Goal: Task Accomplishment & Management: Use online tool/utility

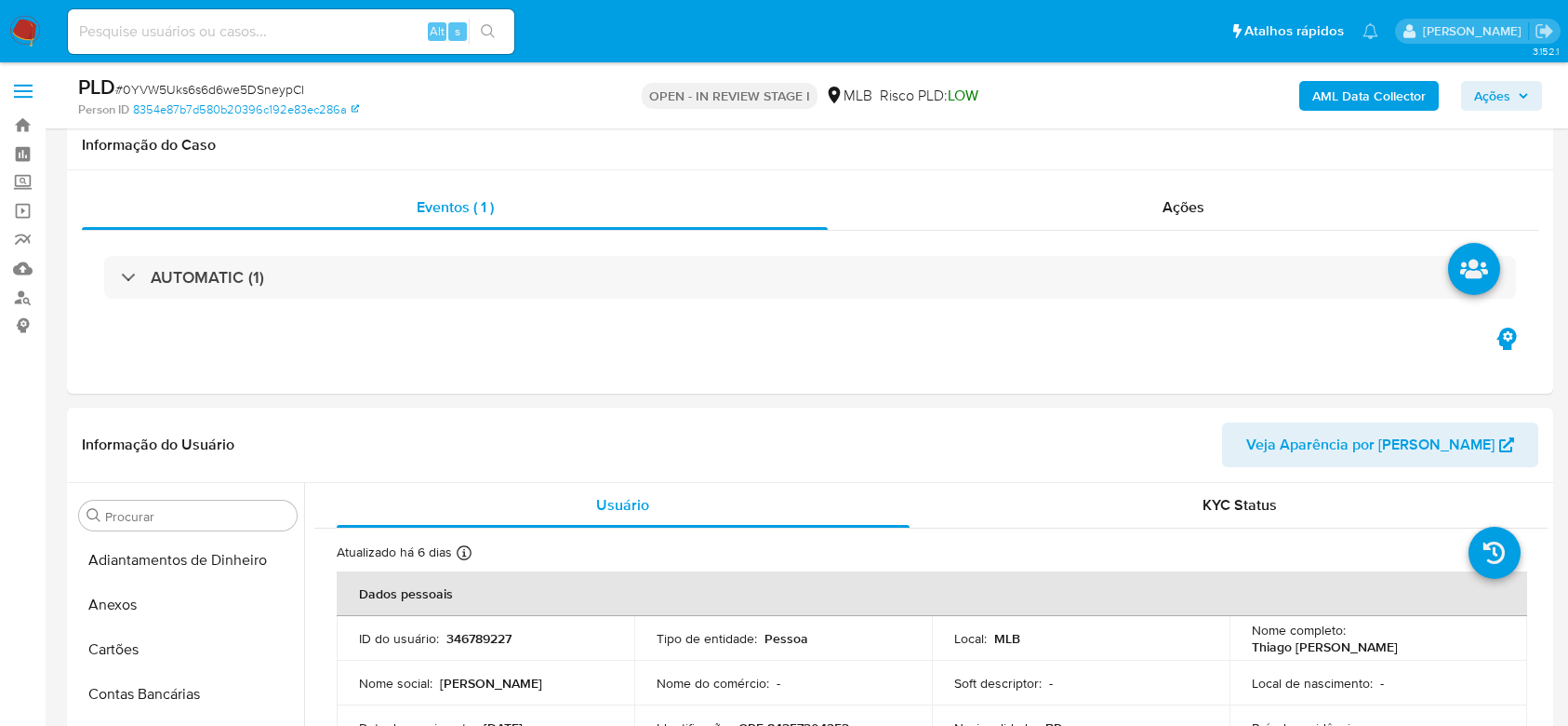
select select "10"
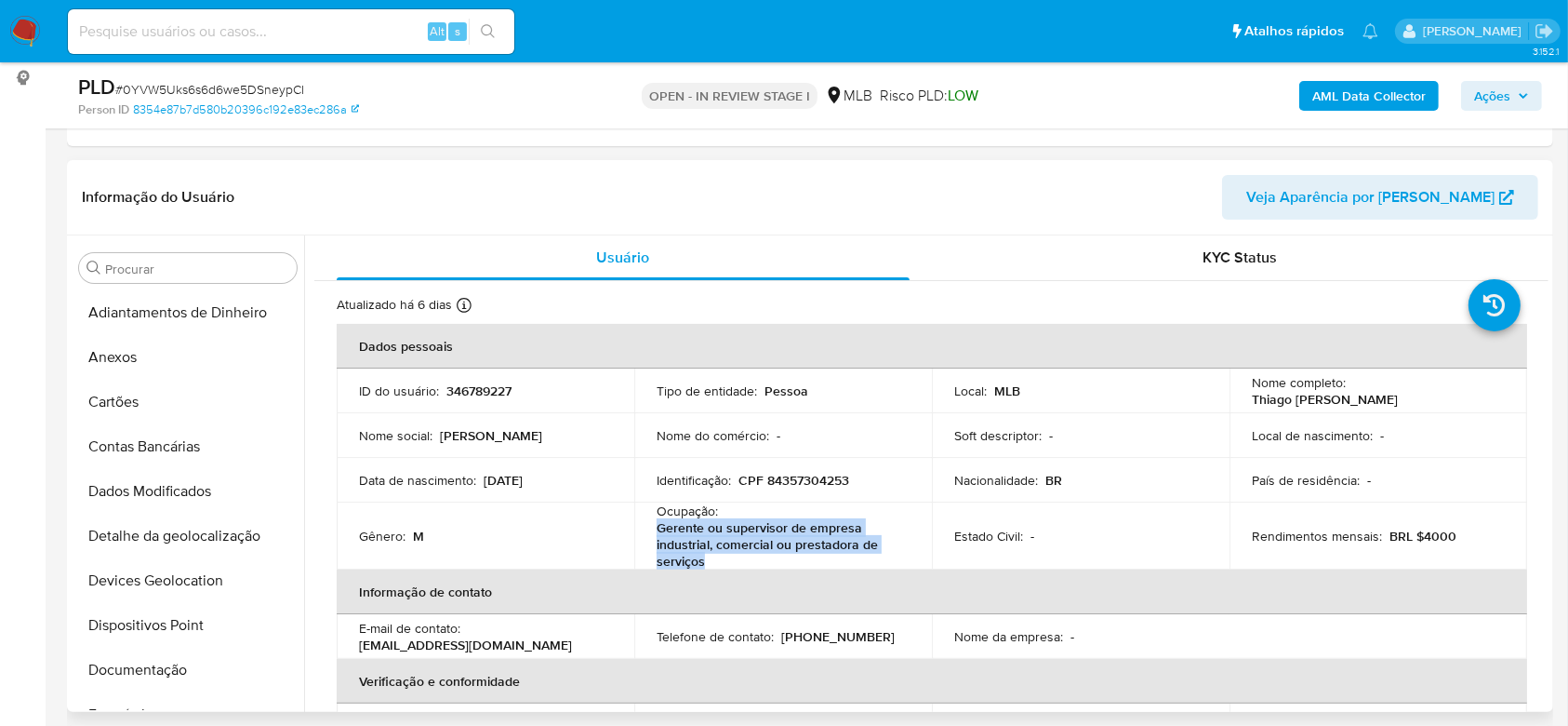
scroll to position [538, 0]
click at [163, 354] on button "Geral" at bounding box center [180, 355] width 218 height 45
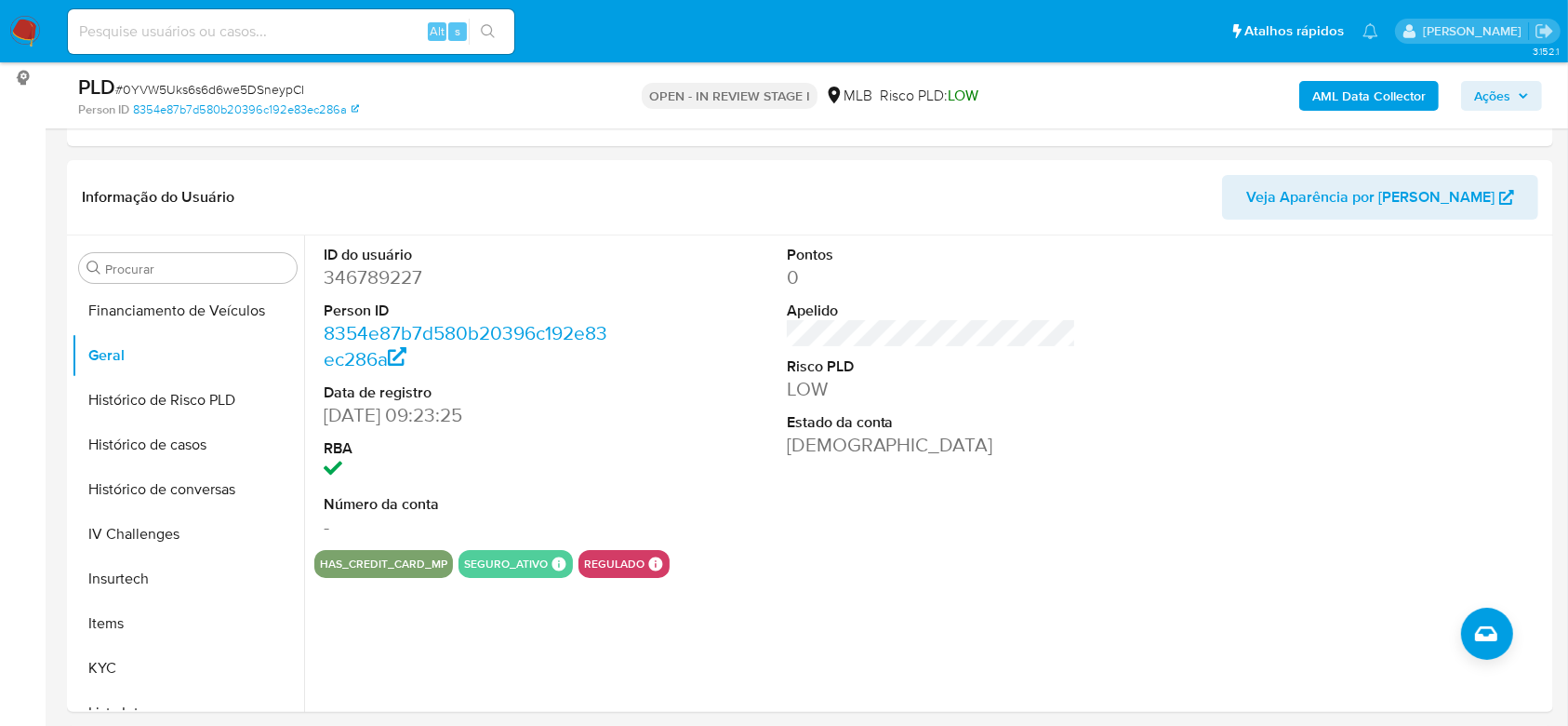
click at [1494, 85] on span "Ações" at bounding box center [1492, 96] width 37 height 30
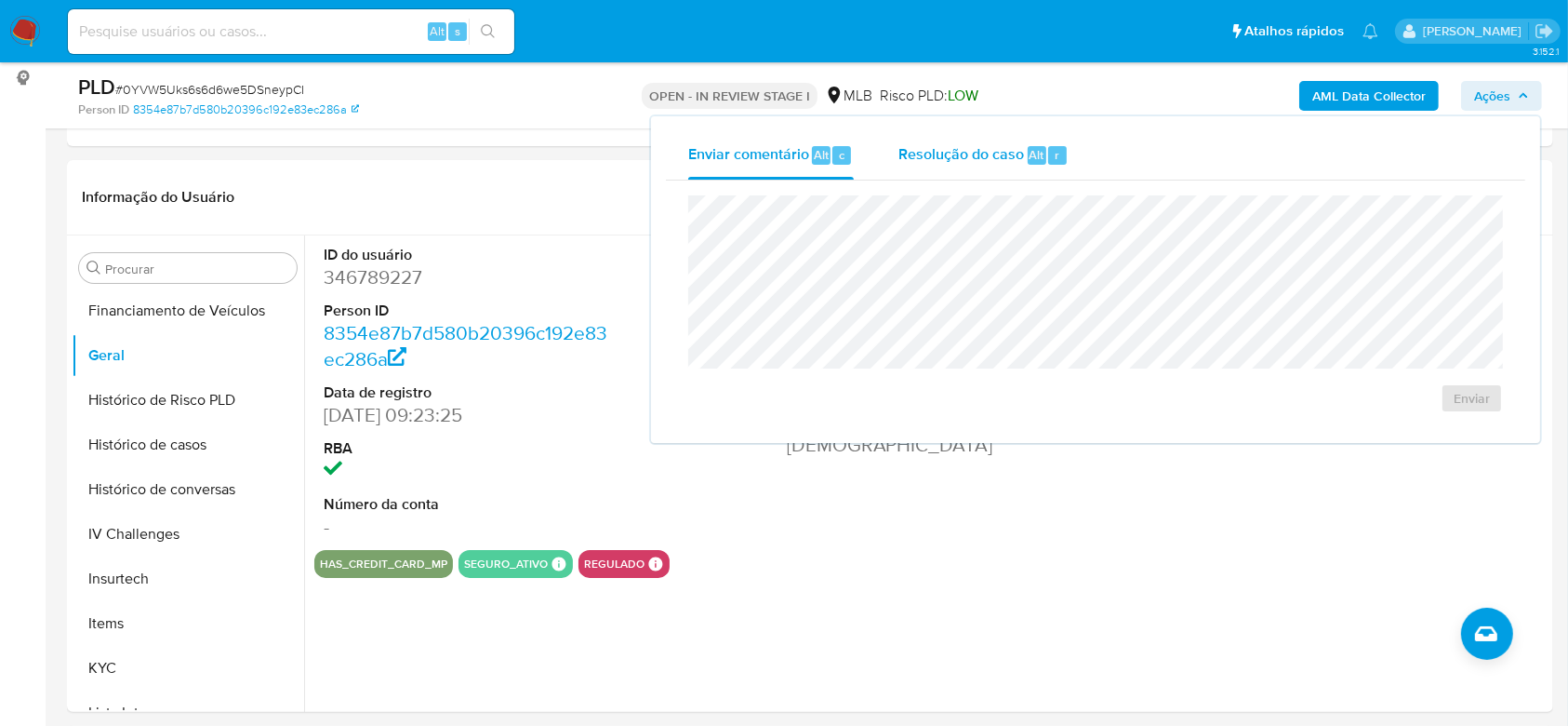
click at [930, 160] on span "Resolução do caso" at bounding box center [961, 155] width 126 height 22
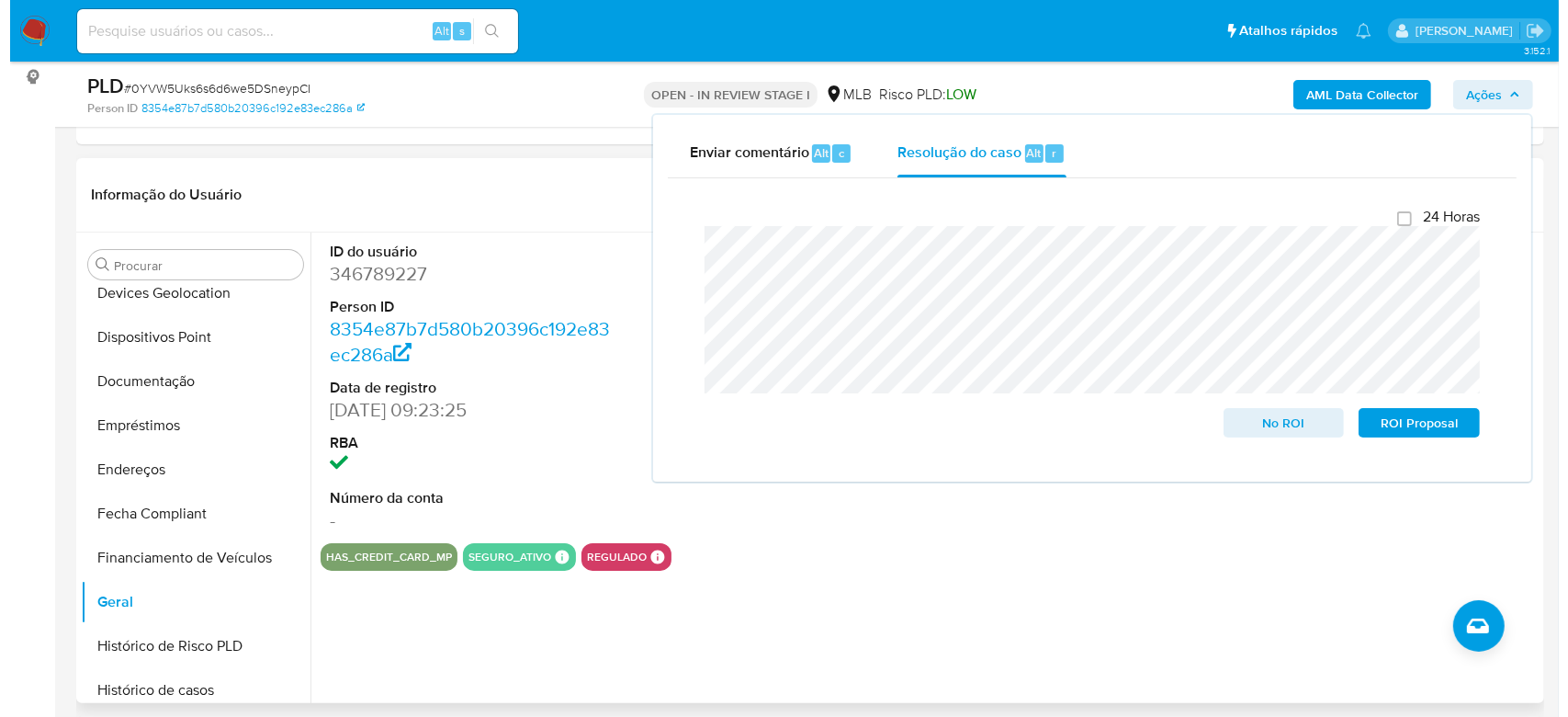
scroll to position [0, 0]
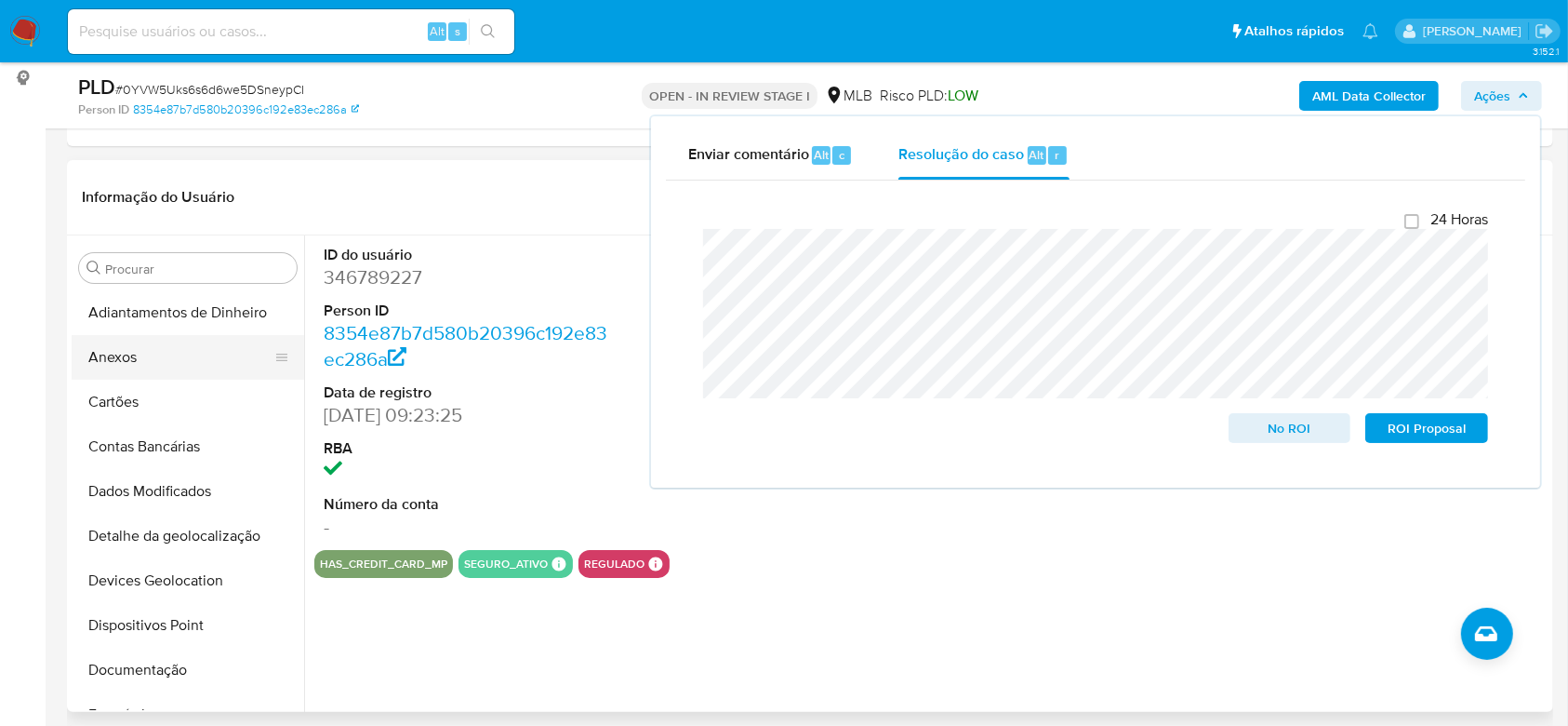
click at [170, 360] on button "Anexos" at bounding box center [180, 357] width 218 height 45
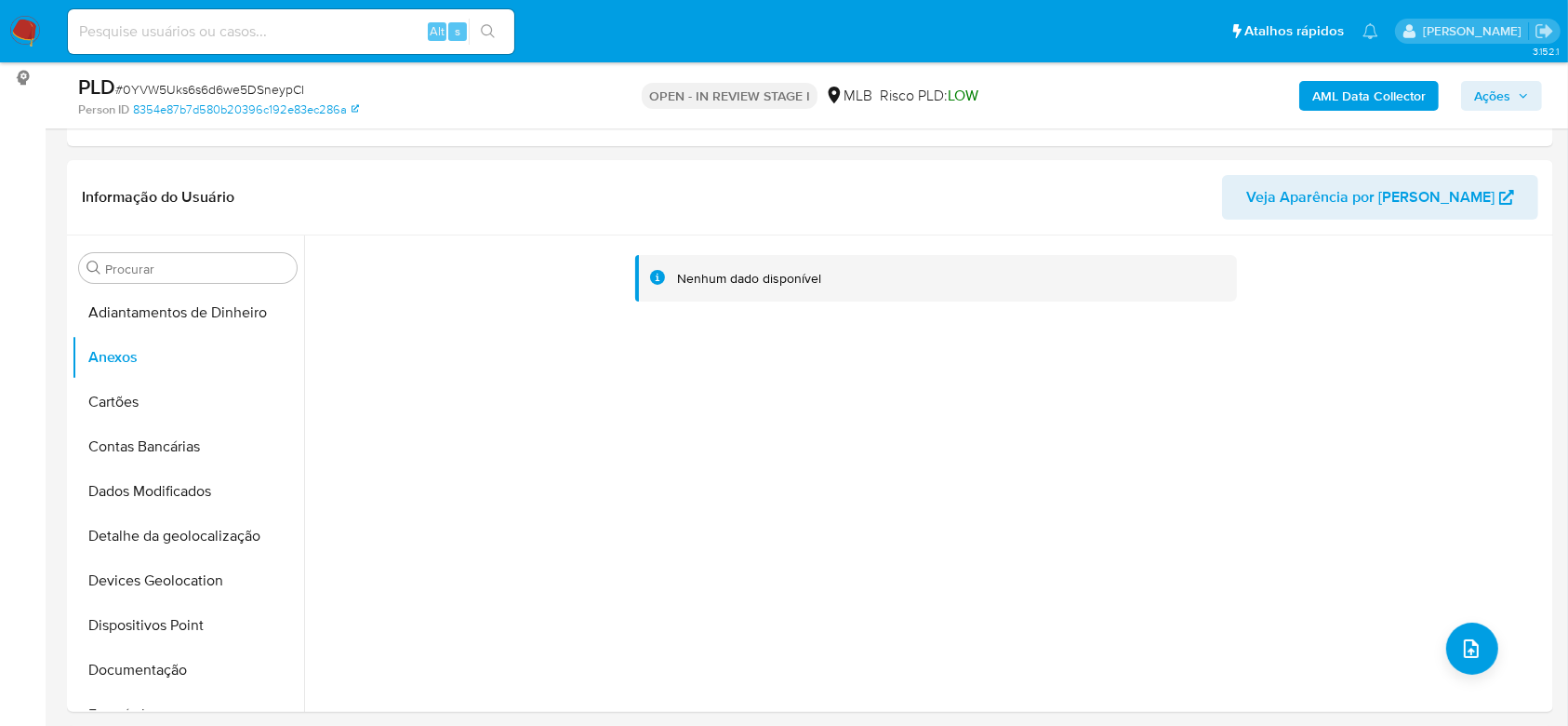
click at [1503, 93] on span "Ações" at bounding box center [1492, 96] width 37 height 30
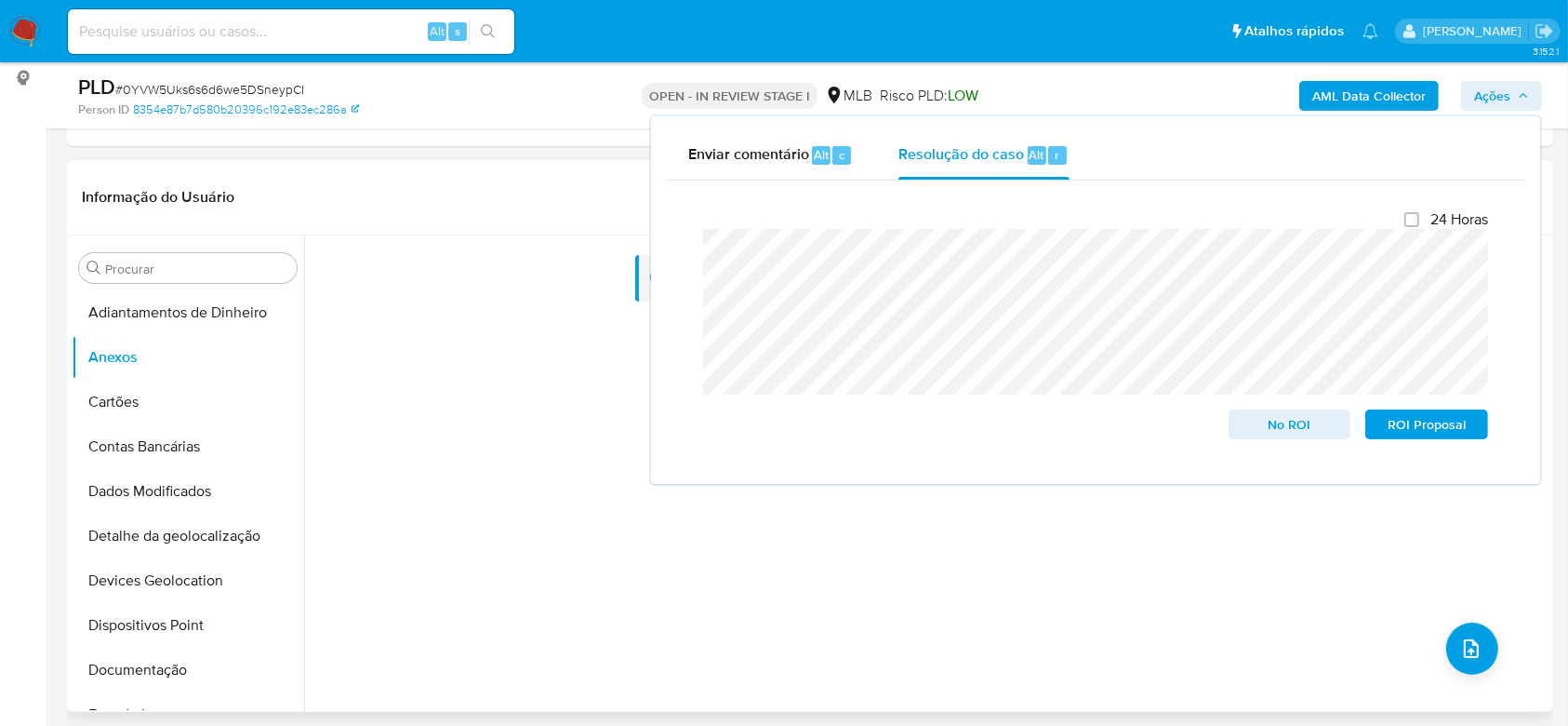
click at [523, 357] on div "Nenhum dado disponível" at bounding box center [926, 473] width 1244 height 476
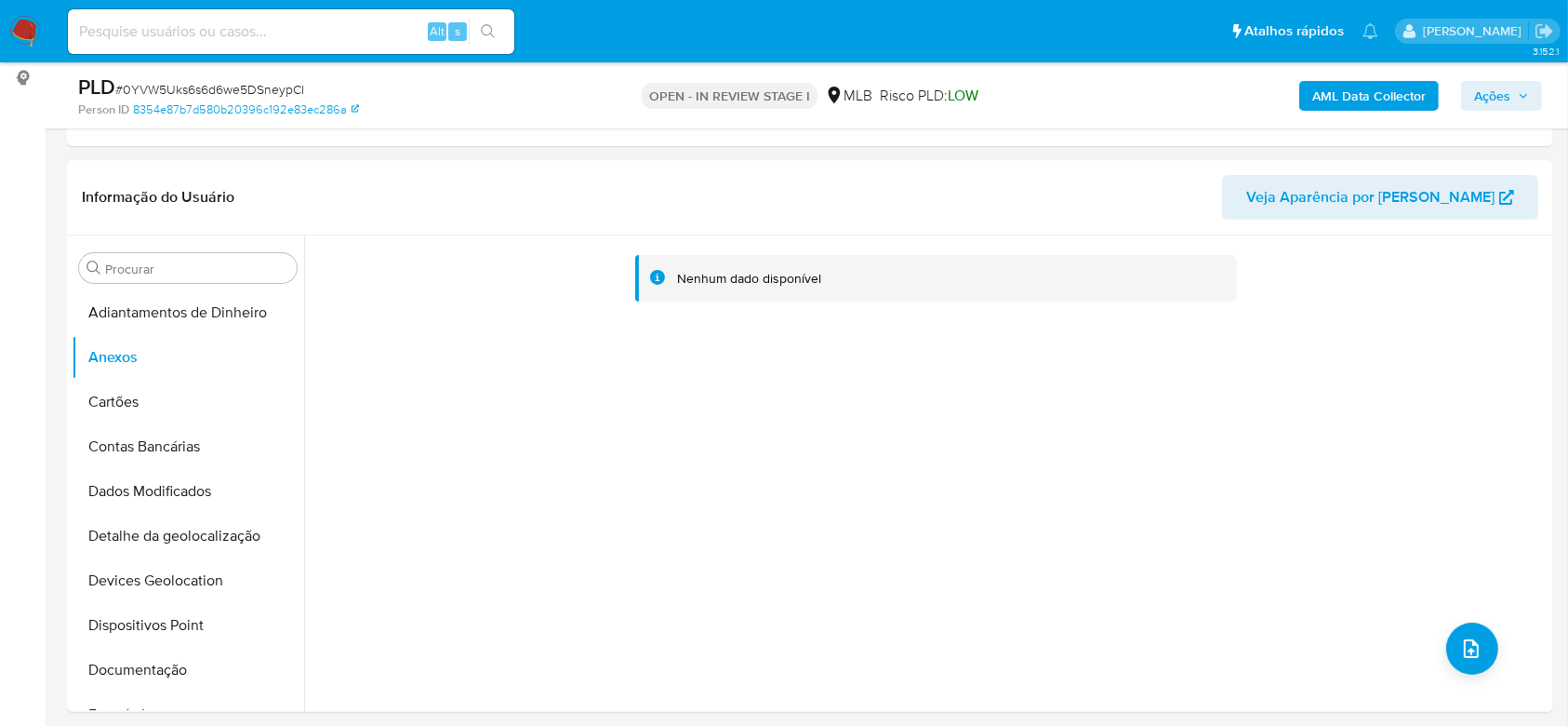
click at [1348, 102] on b "AML Data Collector" at bounding box center [1369, 96] width 114 height 30
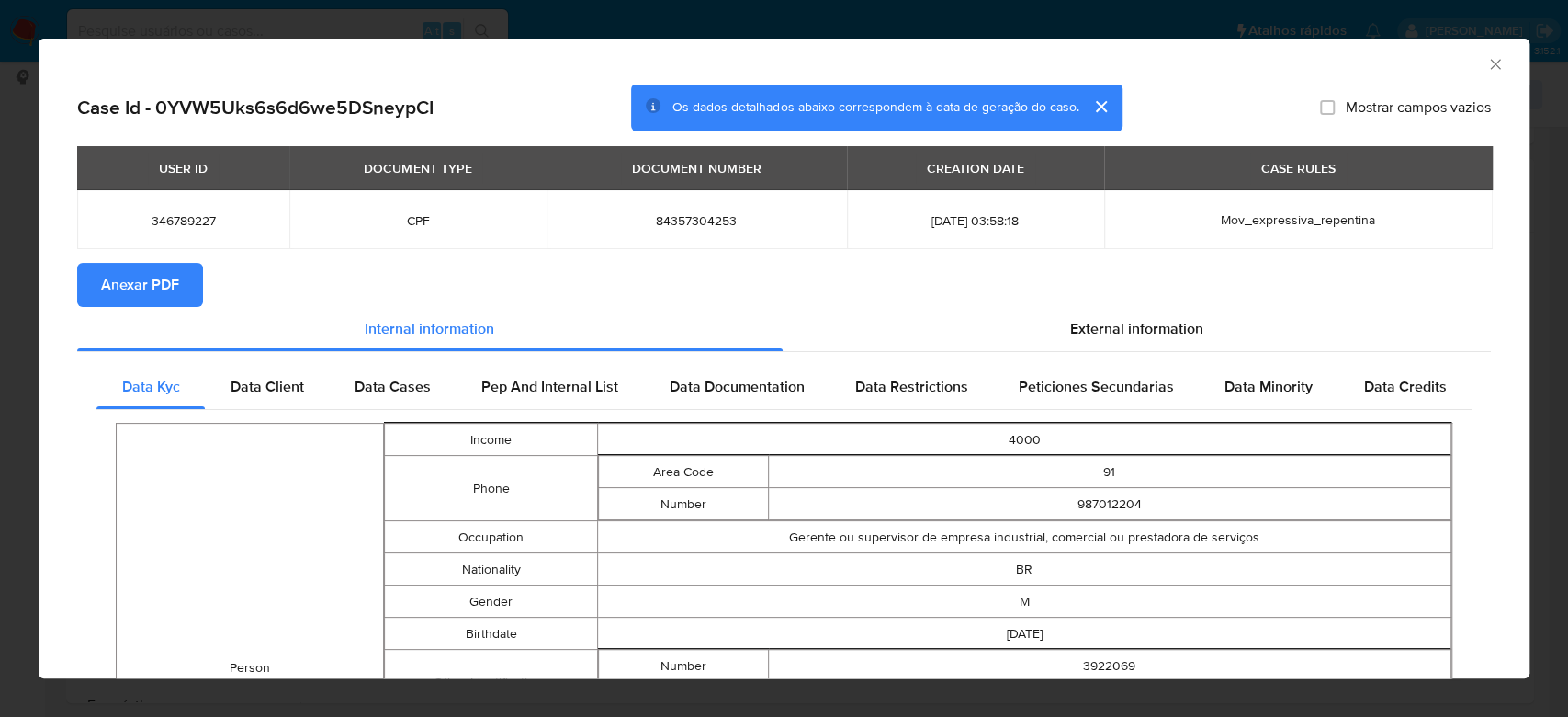
click at [148, 283] on span "Anexar PDF" at bounding box center [140, 285] width 78 height 40
click at [1486, 60] on icon "Fechar a janela" at bounding box center [1495, 64] width 19 height 19
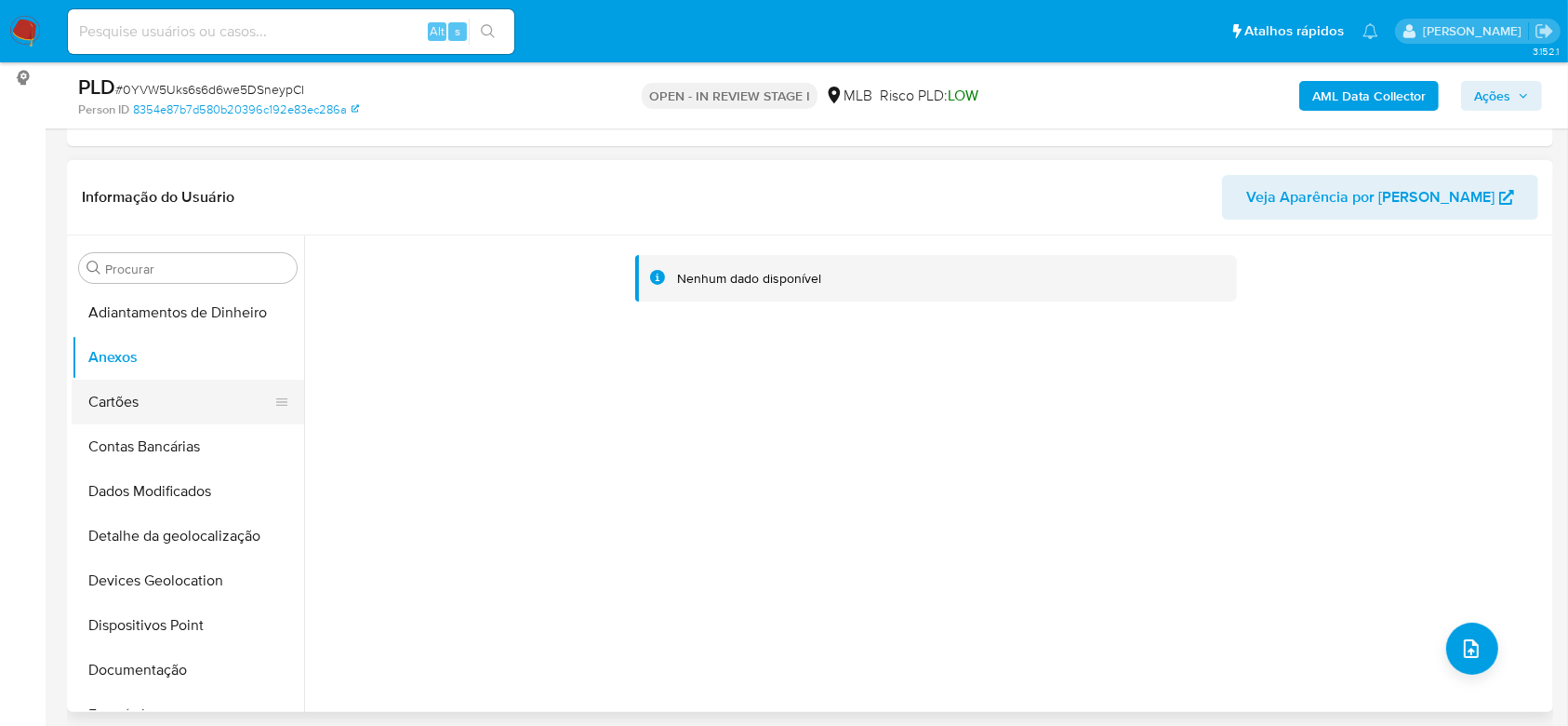
click at [142, 398] on button "Cartões" at bounding box center [180, 401] width 218 height 45
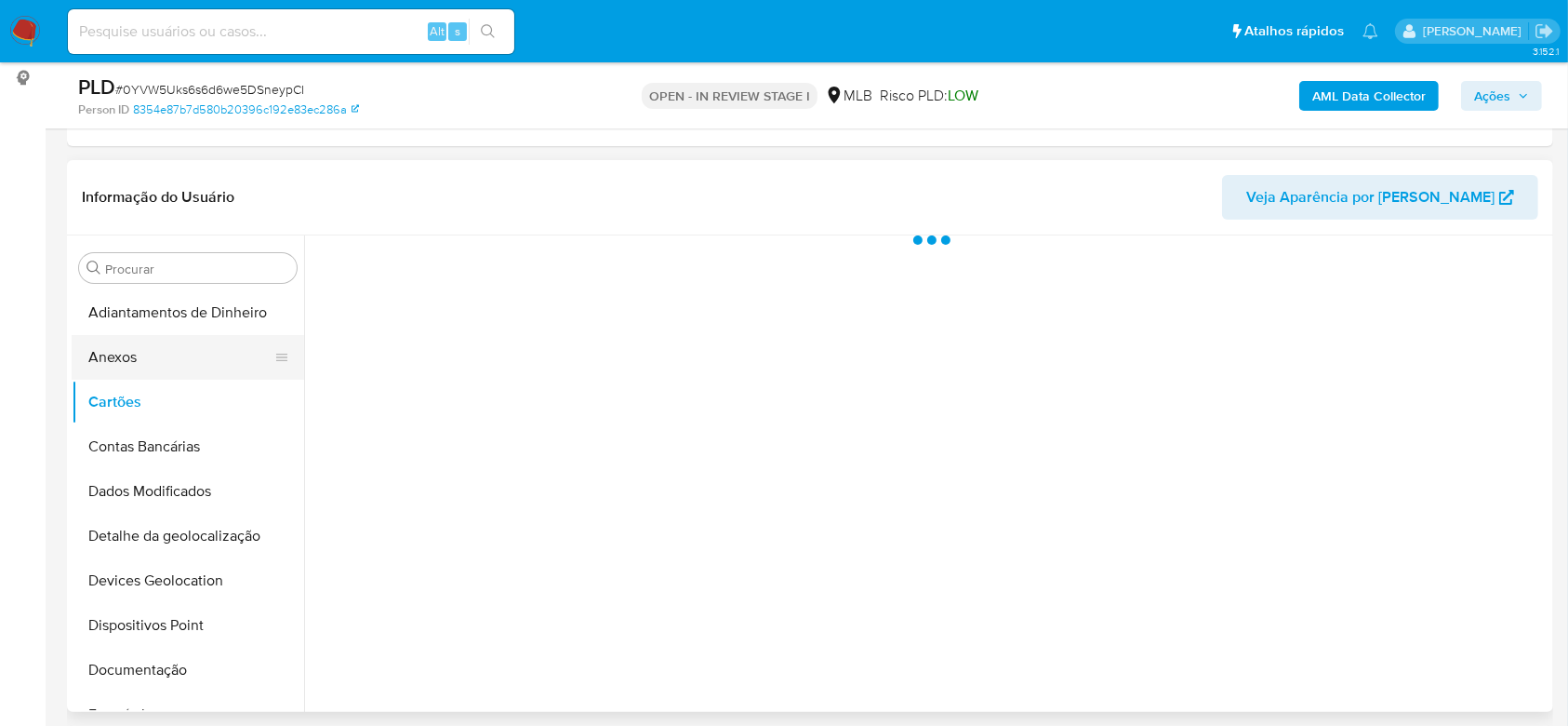
click at [142, 362] on button "Anexos" at bounding box center [180, 357] width 218 height 45
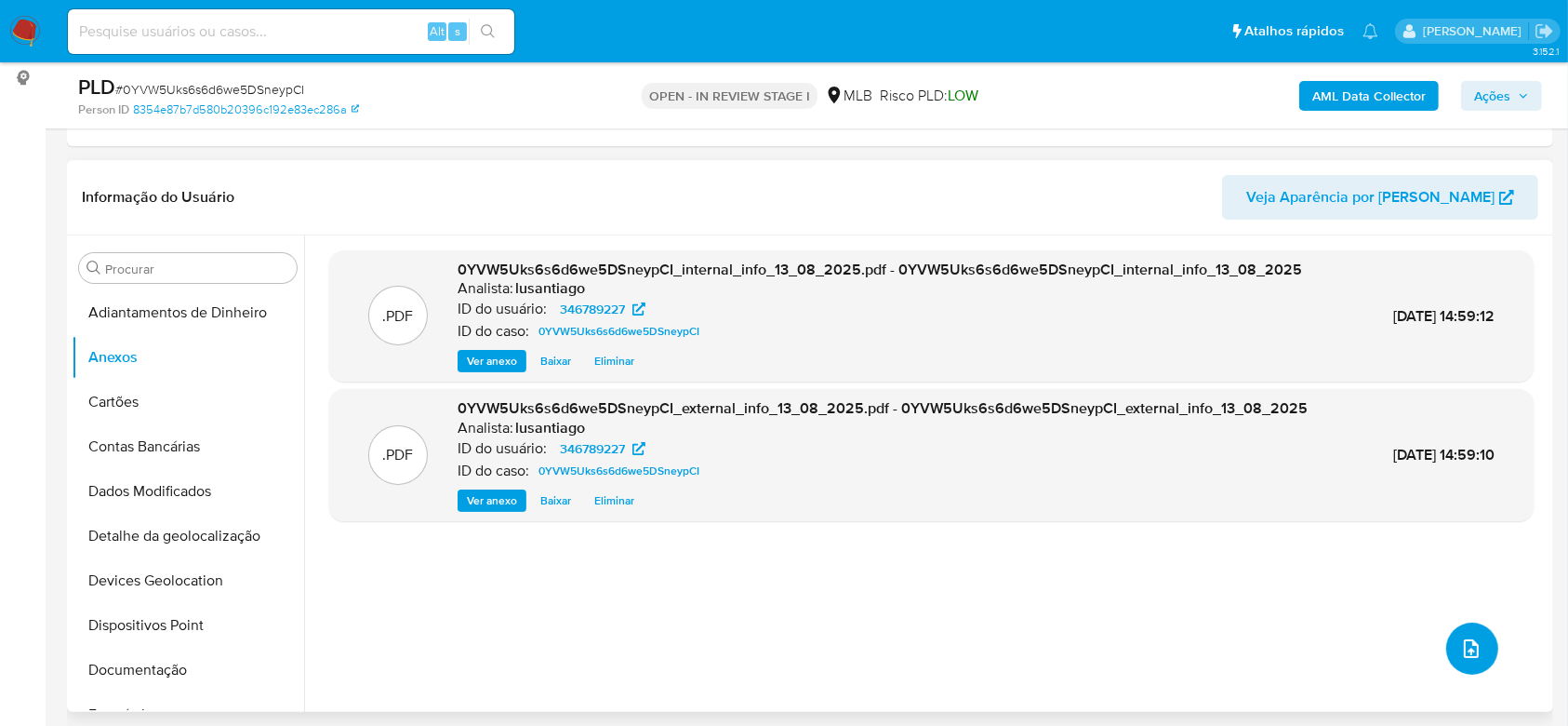
click at [1461, 645] on icon "upload-file" at bounding box center [1471, 649] width 23 height 23
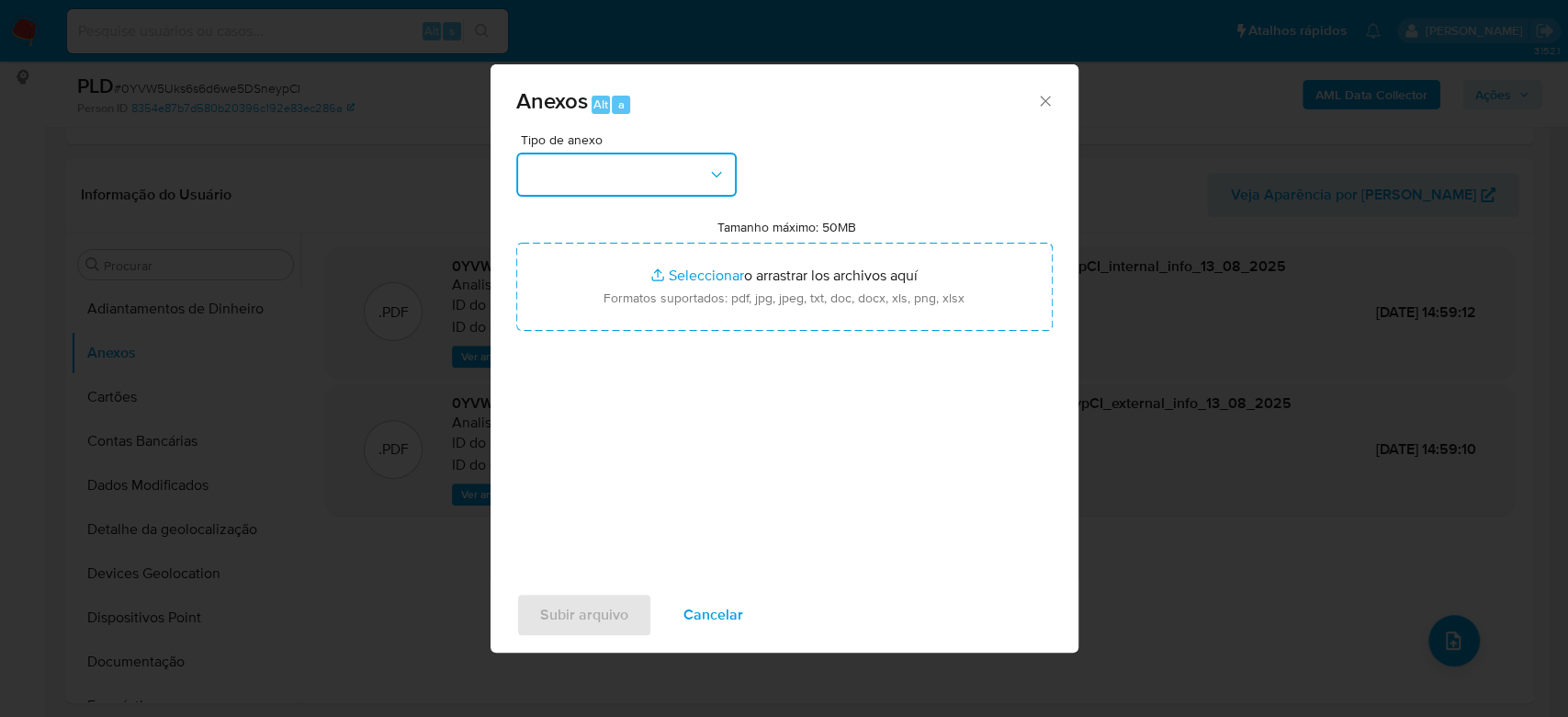
click at [669, 186] on button "button" at bounding box center [627, 174] width 221 height 44
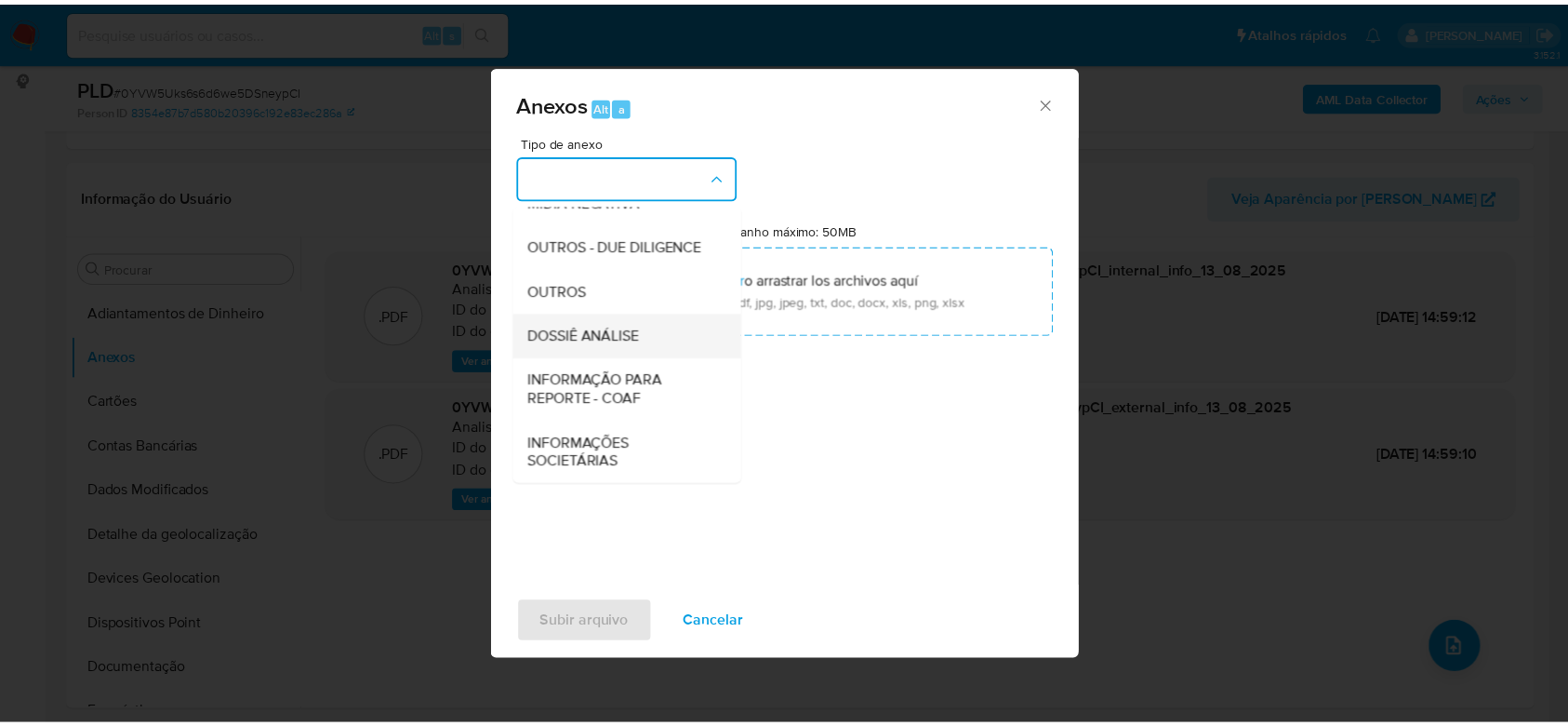
scroll to position [285, 0]
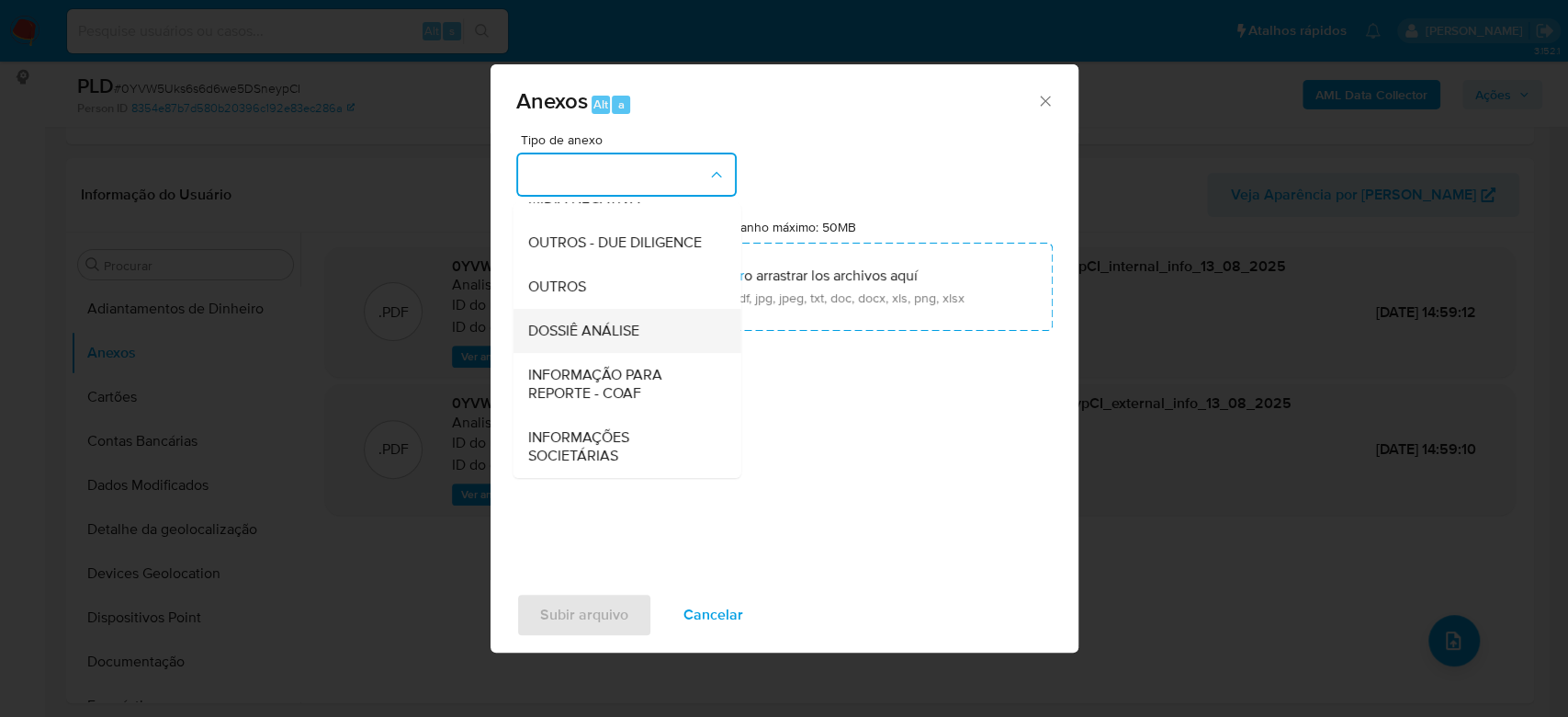
click at [635, 332] on span "DOSSIÊ ANÁLISE" at bounding box center [583, 331] width 111 height 19
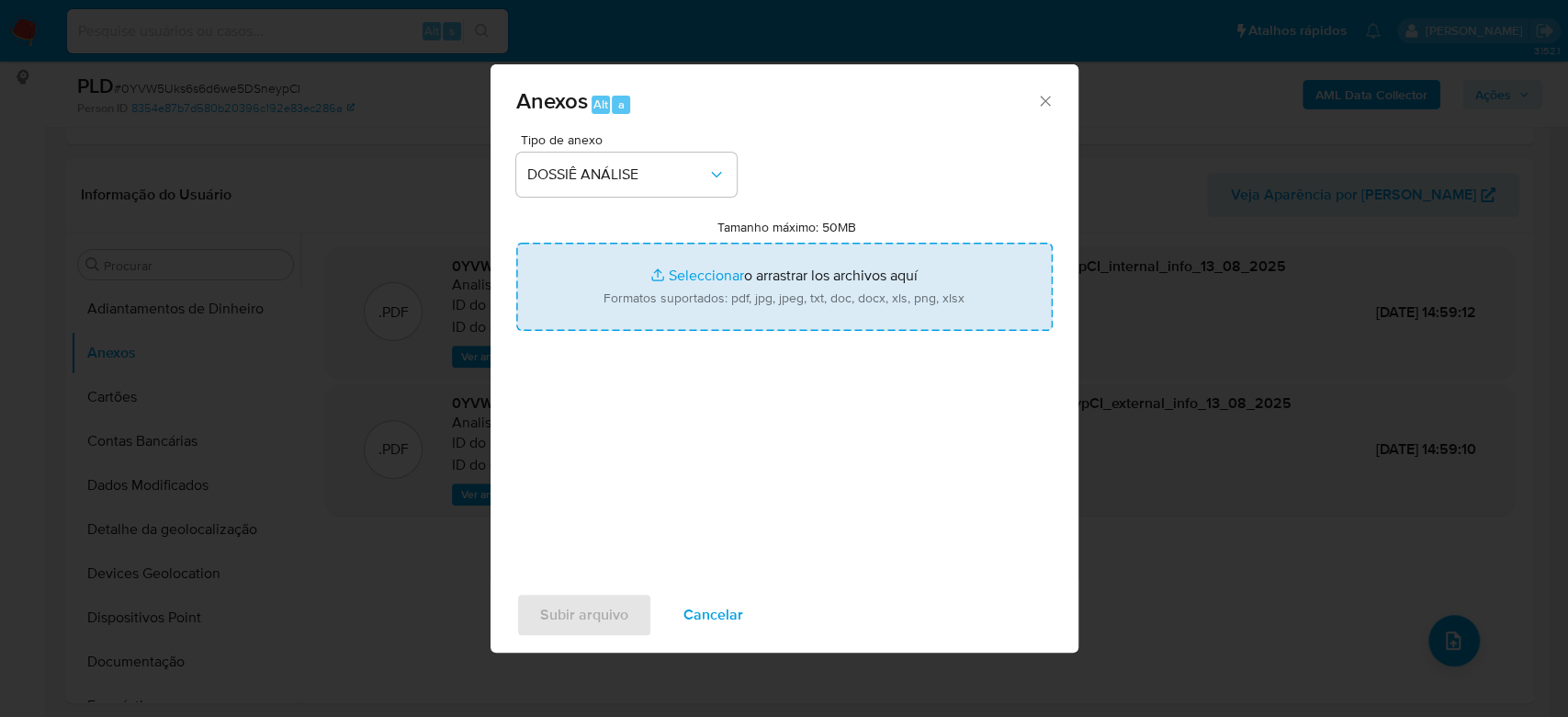
type input "C:\fakepath\Mulan 346789227_2025_08_13_10_56_25.xlsx"
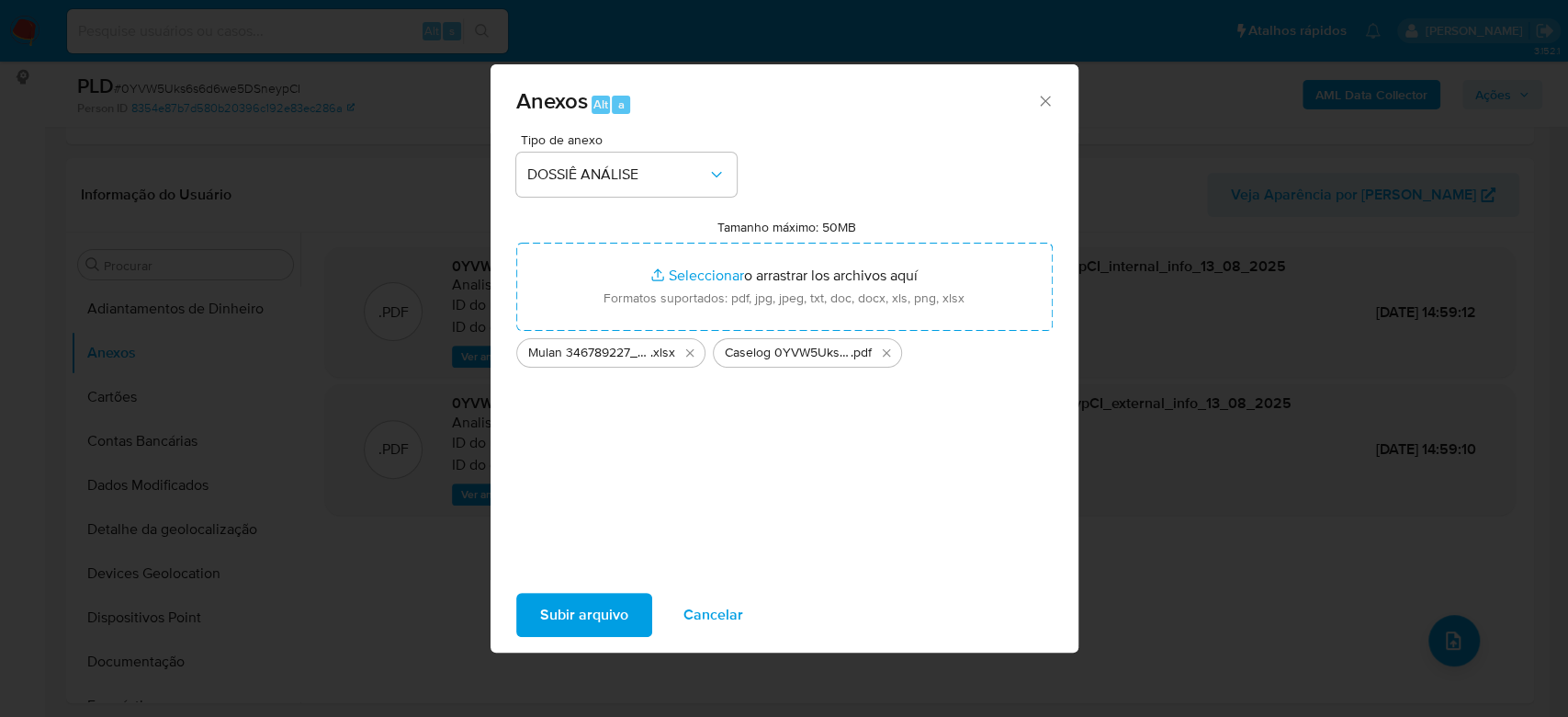
click at [579, 506] on div "Tipo de anexo DOSSIÊ ANÁLISE Tamanho máximo: 50MB Seleccionar archivos Seleccio…" at bounding box center [784, 350] width 537 height 434
click at [596, 617] on span "Subir arquivo" at bounding box center [585, 614] width 88 height 40
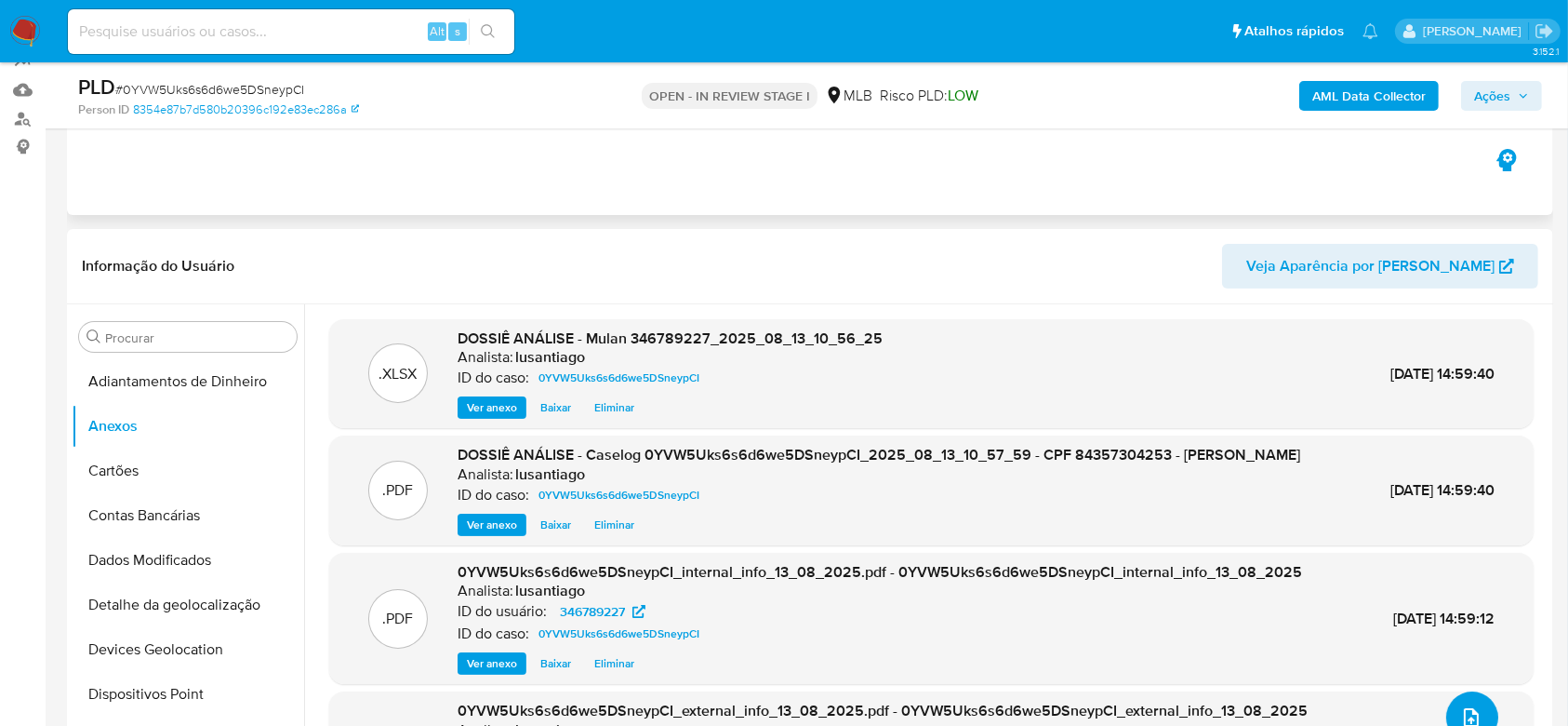
scroll to position [124, 0]
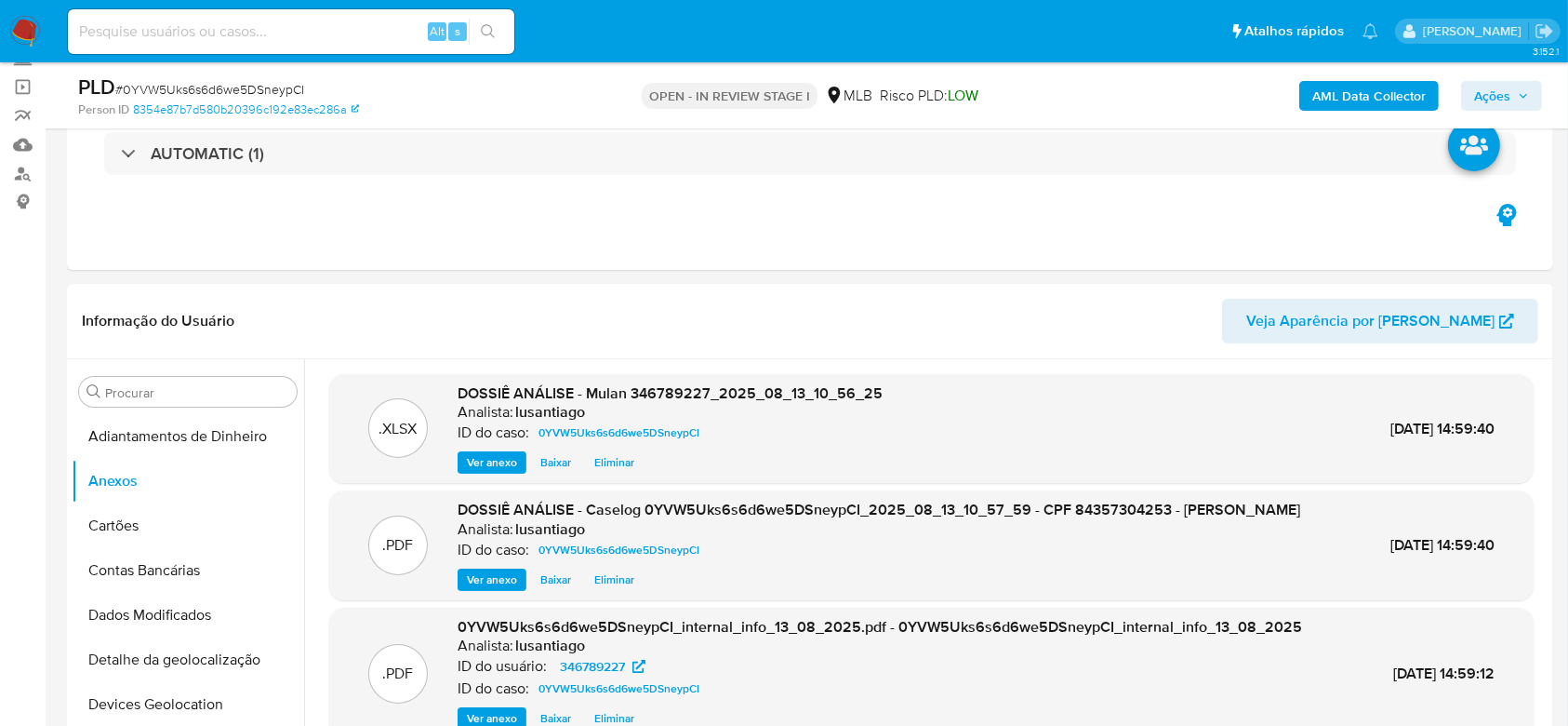
click at [1504, 93] on span "Ações" at bounding box center [1492, 96] width 37 height 30
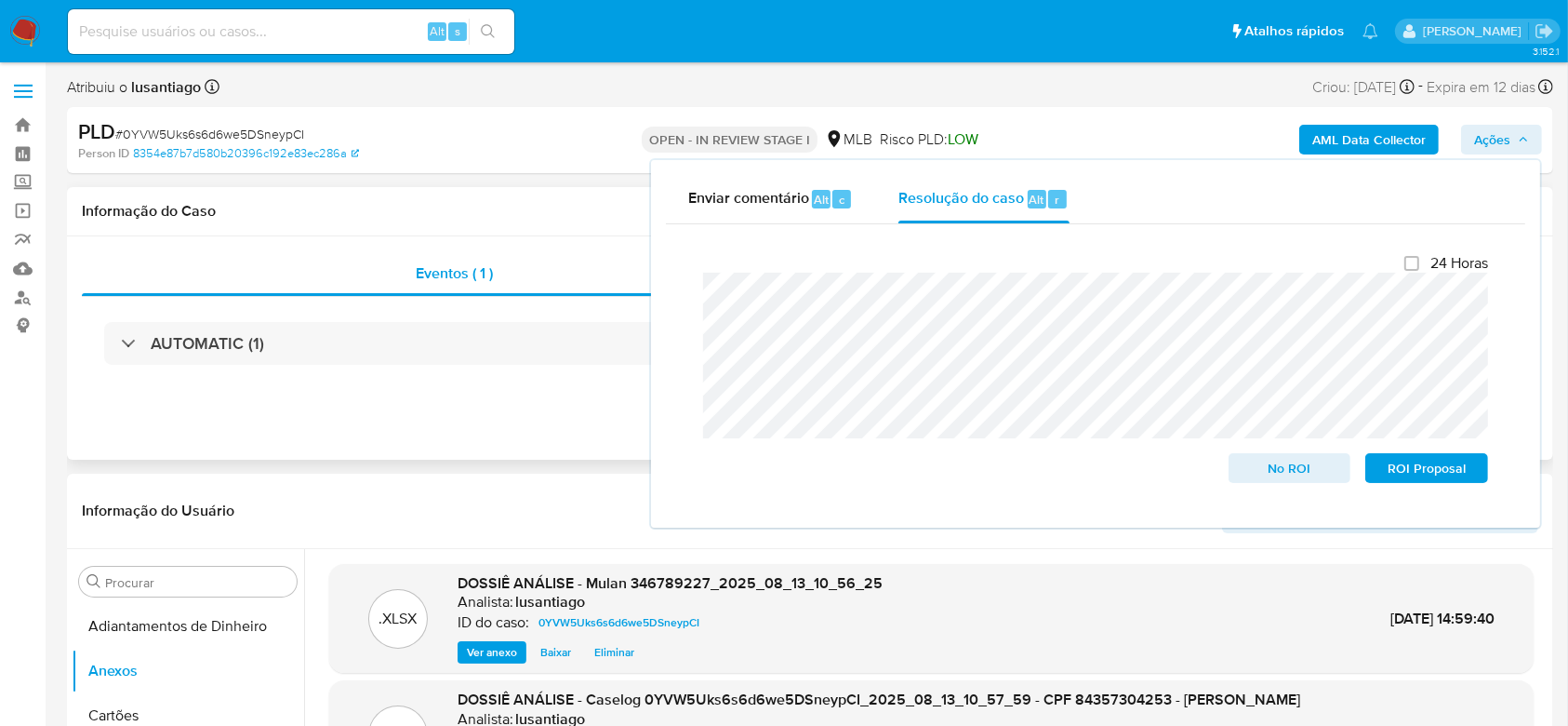
scroll to position [0, 0]
click at [1263, 471] on span "No ROI" at bounding box center [1290, 467] width 97 height 26
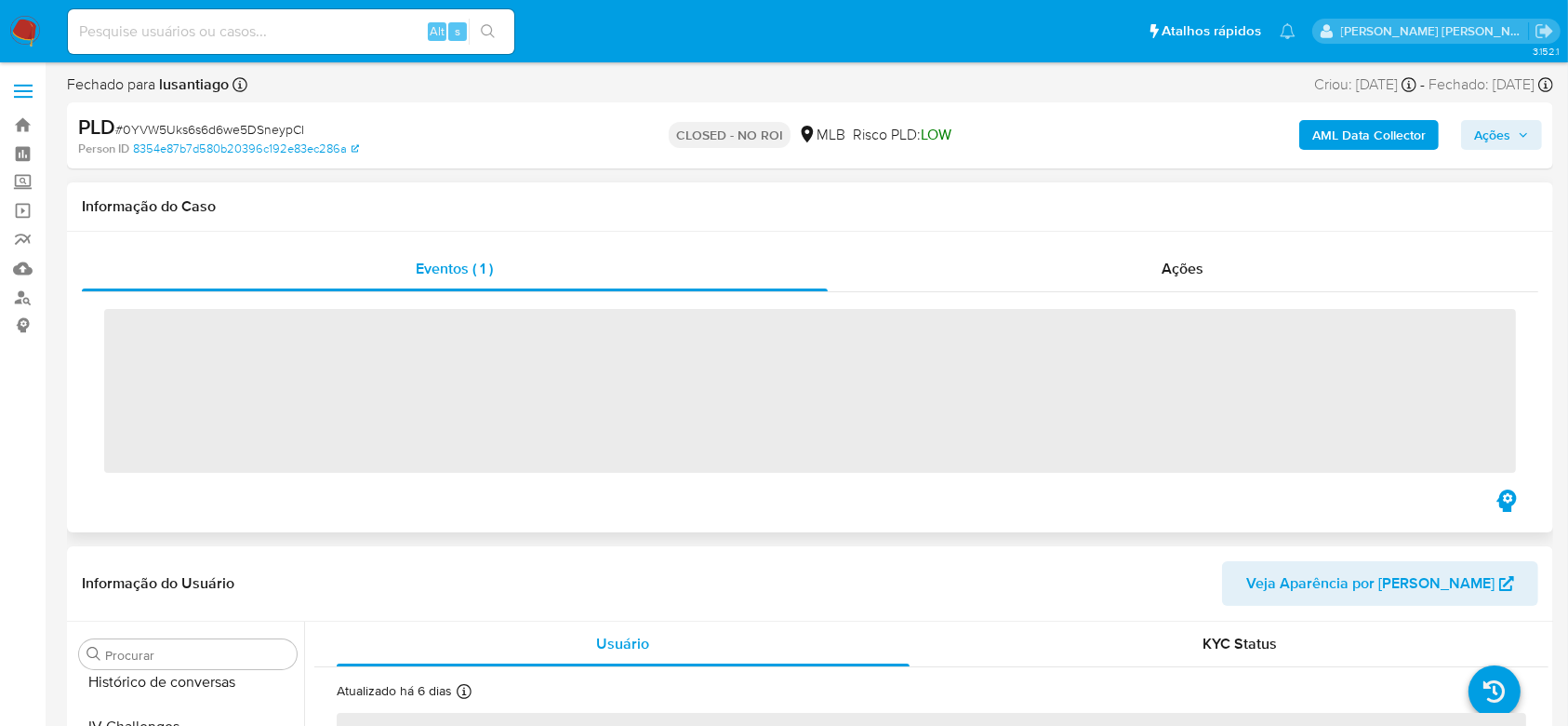
scroll to position [786, 0]
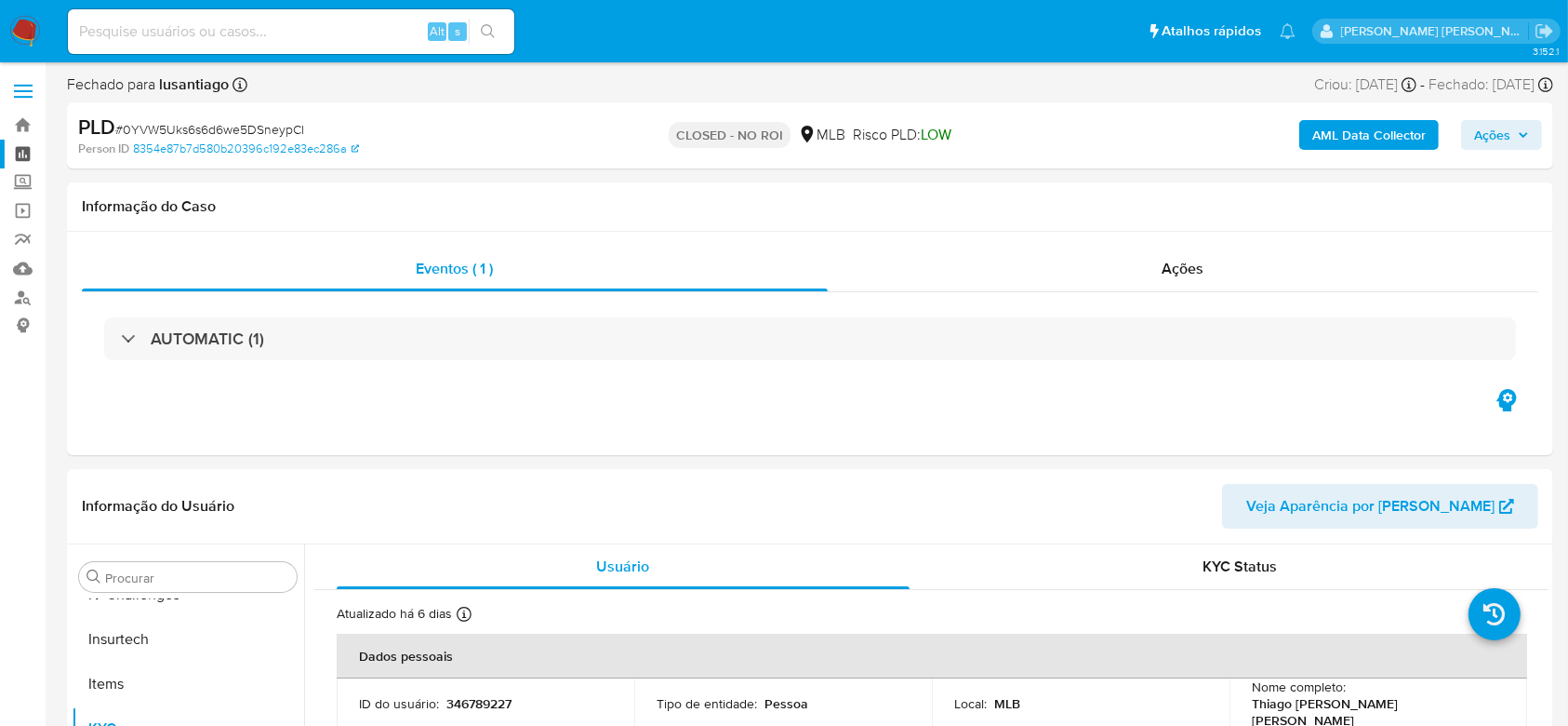
select select "10"
click at [25, 153] on link "Painel" at bounding box center [111, 154] width 222 height 29
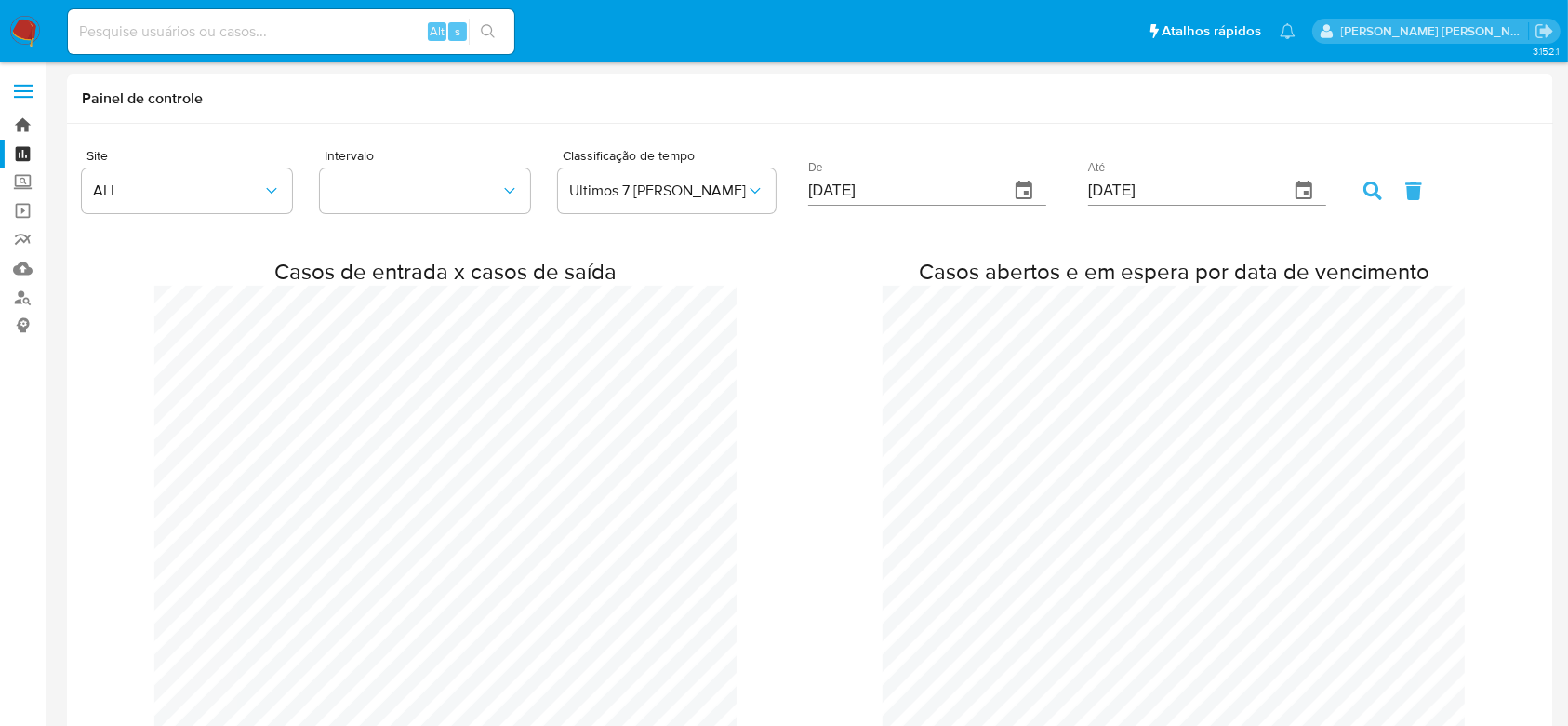
click at [23, 117] on link "Bandeja" at bounding box center [111, 125] width 222 height 29
